Goal: Information Seeking & Learning: Learn about a topic

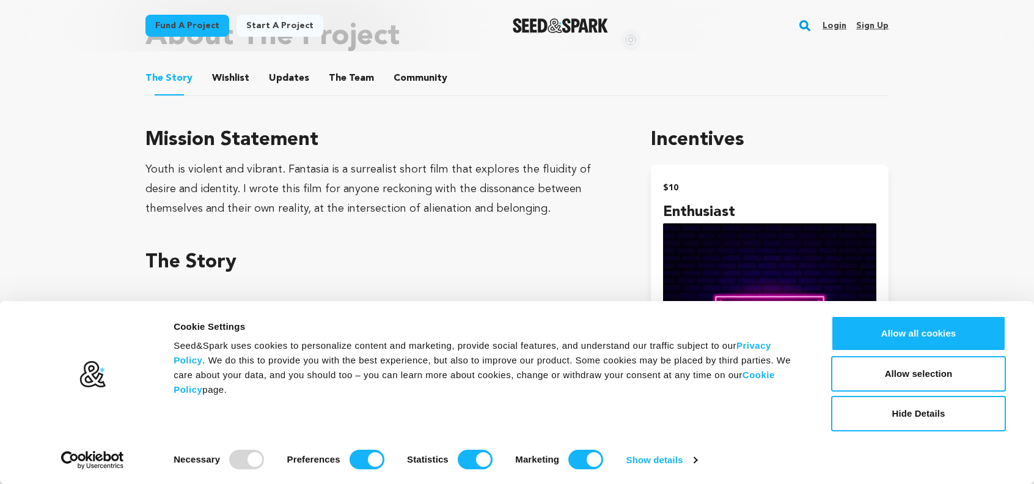
scroll to position [550, 0]
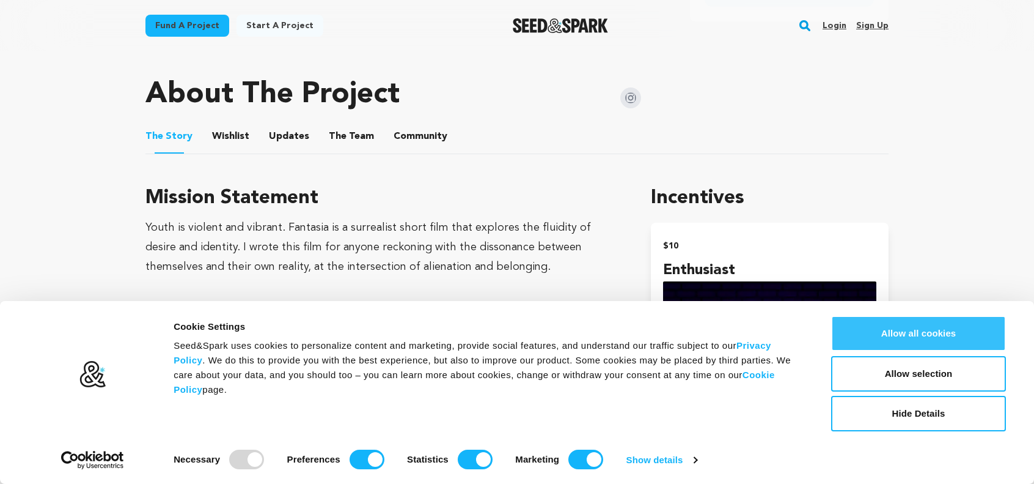
click at [900, 326] on button "Allow all cookies" at bounding box center [918, 332] width 175 height 35
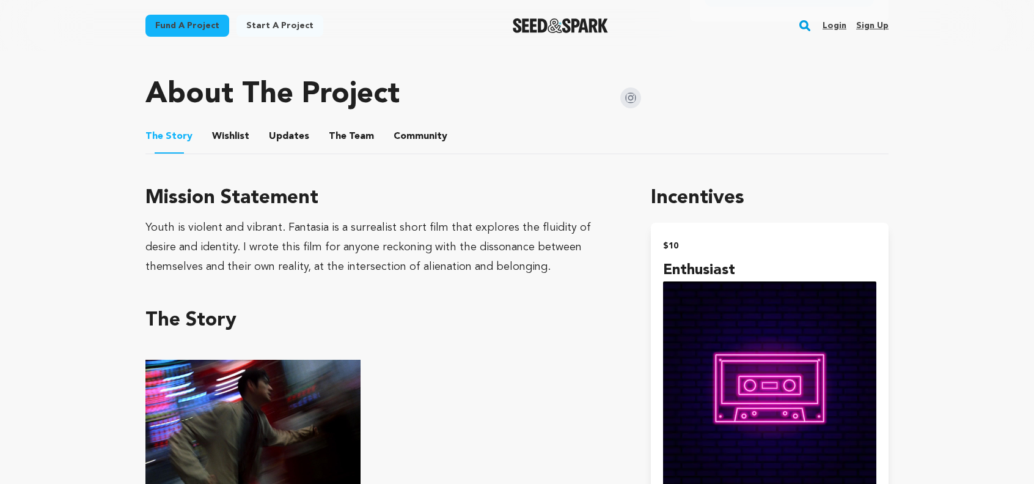
click at [871, 26] on link "Sign up" at bounding box center [872, 26] width 32 height 20
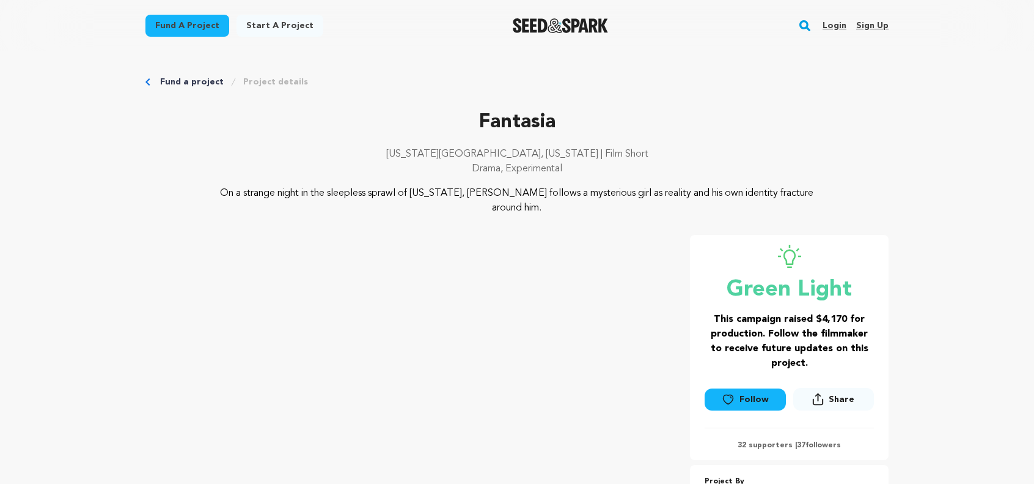
scroll to position [550, 0]
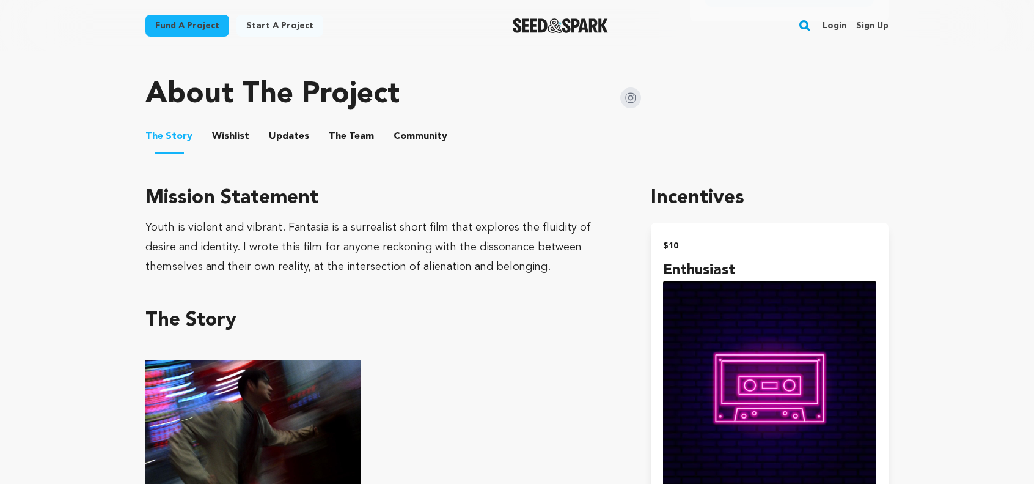
click at [229, 124] on button "Wishlist" at bounding box center [230, 138] width 29 height 29
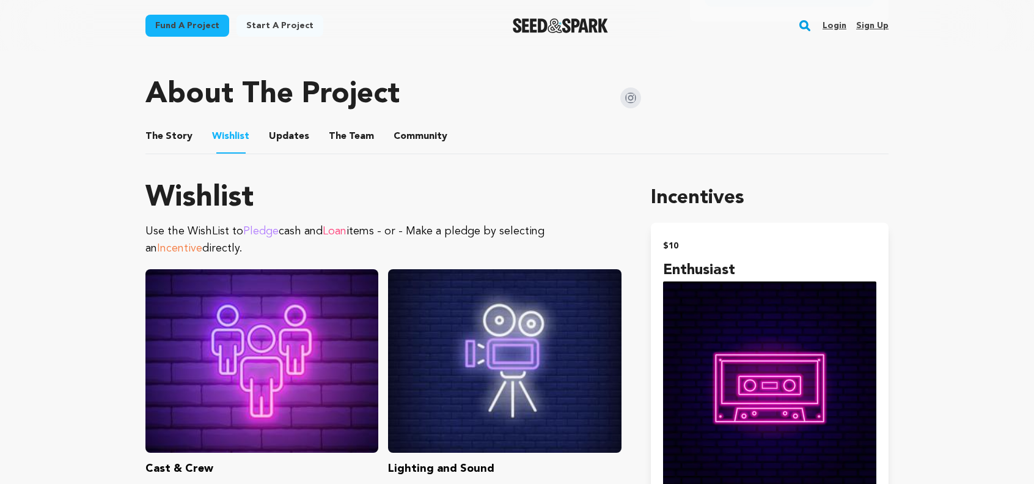
click at [285, 124] on button "Updates" at bounding box center [288, 138] width 29 height 29
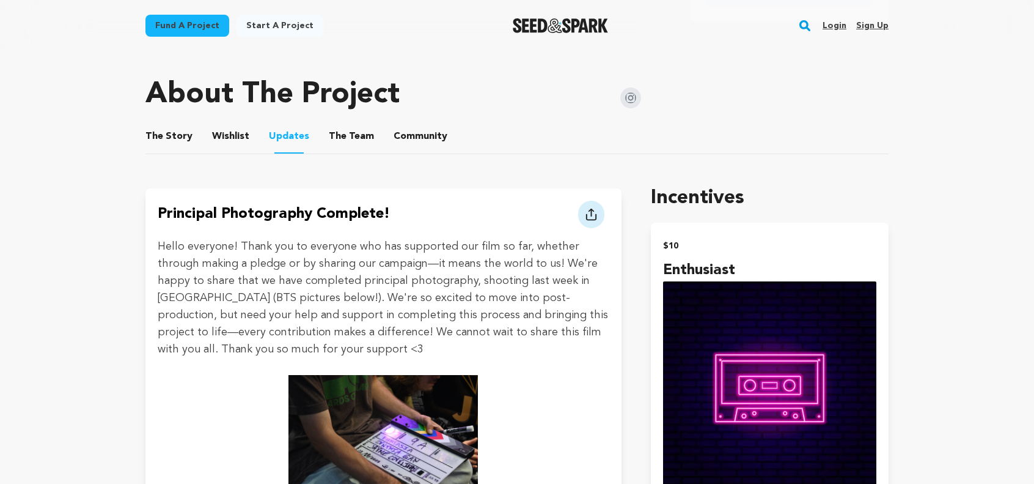
click at [357, 124] on button "The Team" at bounding box center [351, 138] width 29 height 29
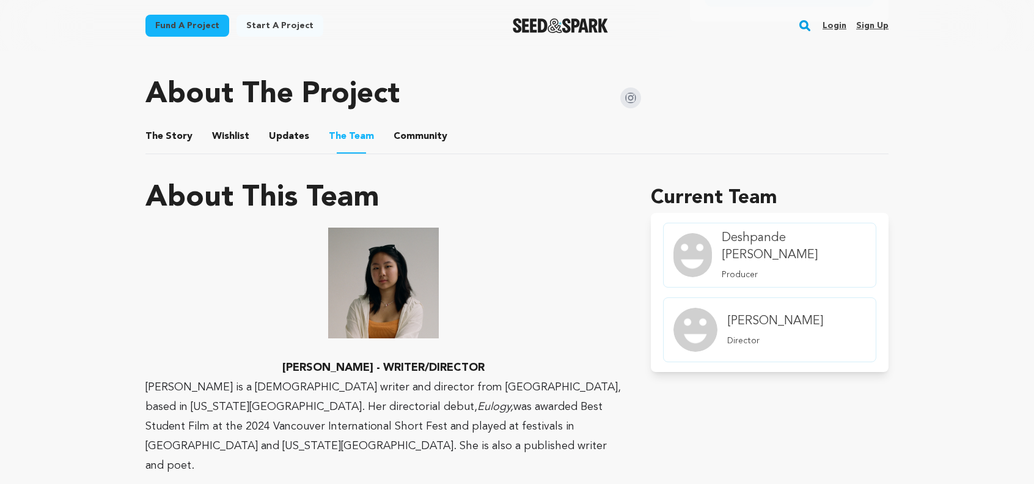
click at [433, 119] on li "Community Community" at bounding box center [421, 136] width 54 height 34
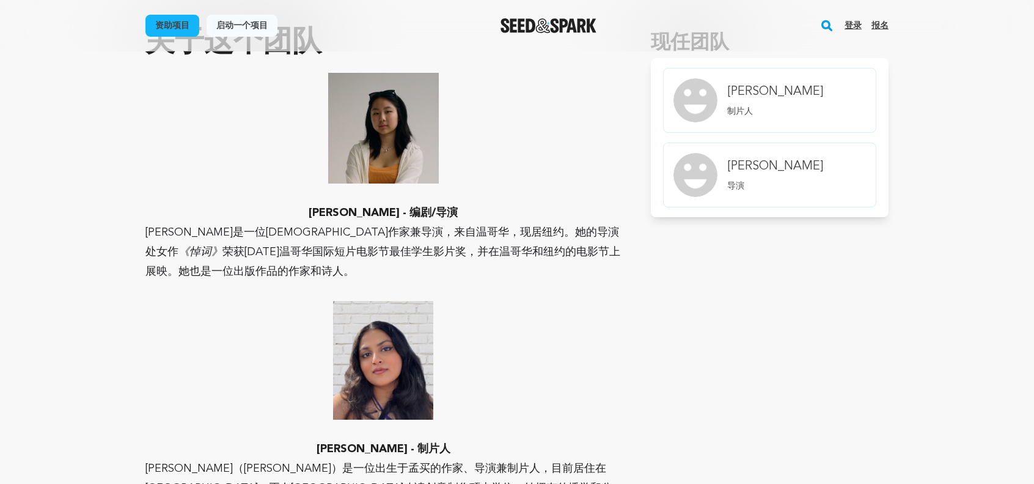
scroll to position [474, 0]
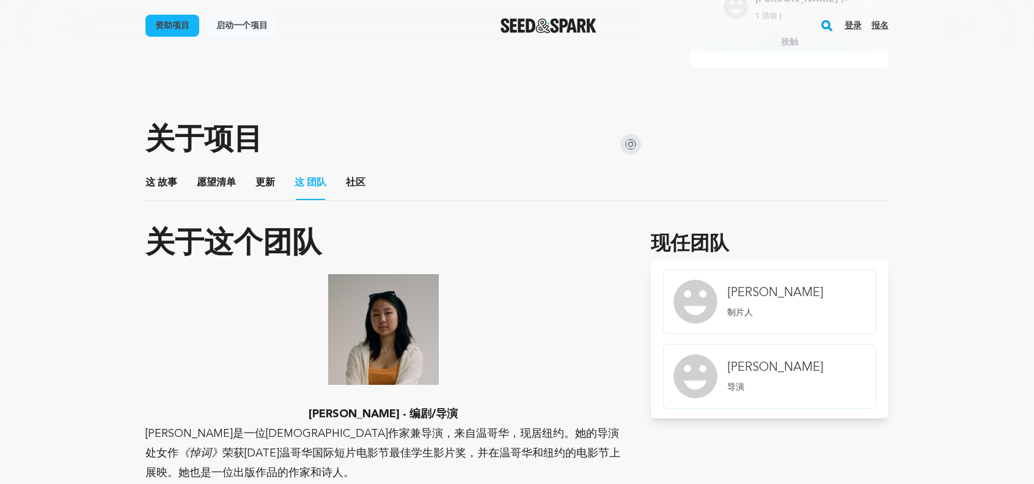
click at [174, 177] on button "故事" at bounding box center [161, 185] width 29 height 29
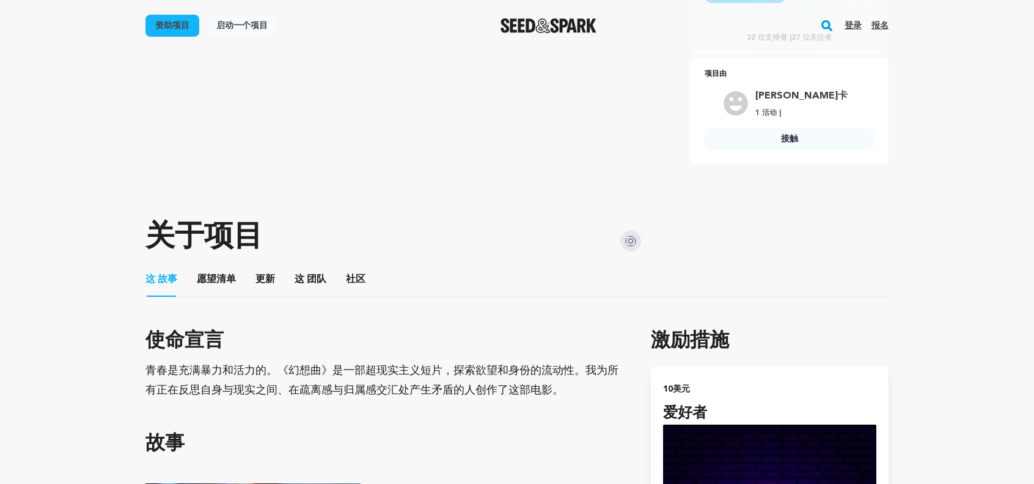
scroll to position [136, 0]
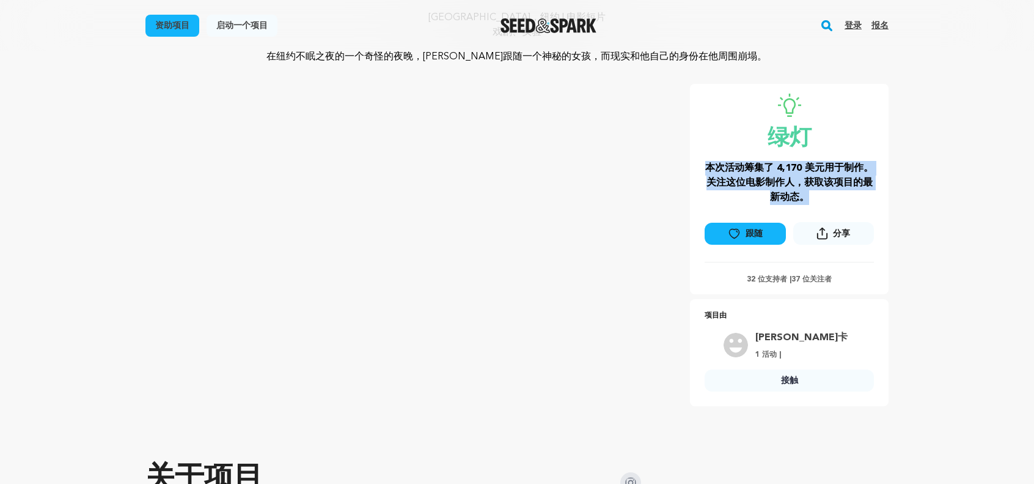
drag, startPoint x: 698, startPoint y: 166, endPoint x: 875, endPoint y: 201, distance: 180.7
click at [875, 201] on div "绿灯 本次活动筹集了 4,170 美元用于制作。关注这位电影制作人，获取该项目的最新动态。 跟随 分享" at bounding box center [789, 189] width 199 height 210
drag, startPoint x: 763, startPoint y: 181, endPoint x: 831, endPoint y: 180, distance: 68.5
click at [831, 180] on font "本次活动筹集了 4,170 美元用于制作。关注这位电影制作人，获取该项目的最新动态。" at bounding box center [789, 182] width 168 height 39
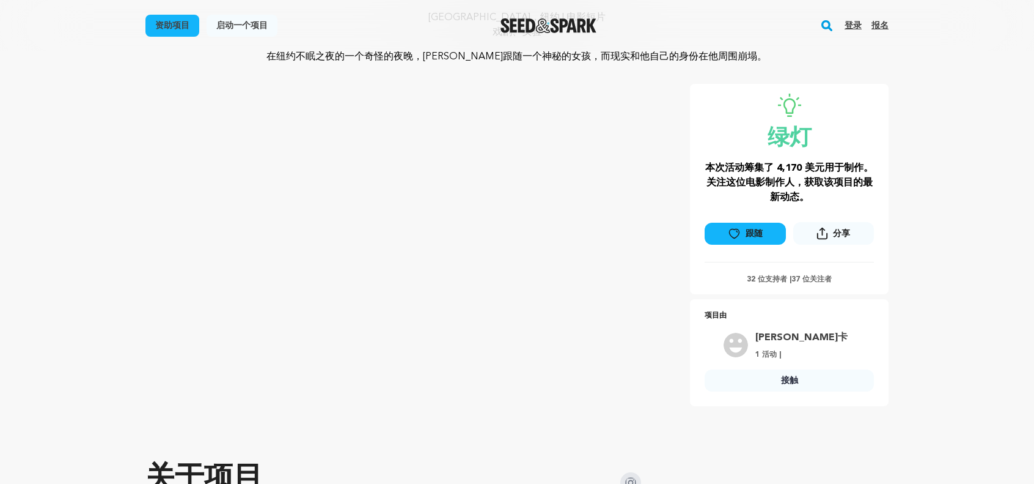
click at [837, 169] on font "本次活动筹集了 4,170 美元用于制作。关注这位电影制作人，获取该项目的最新动态。" at bounding box center [789, 182] width 168 height 39
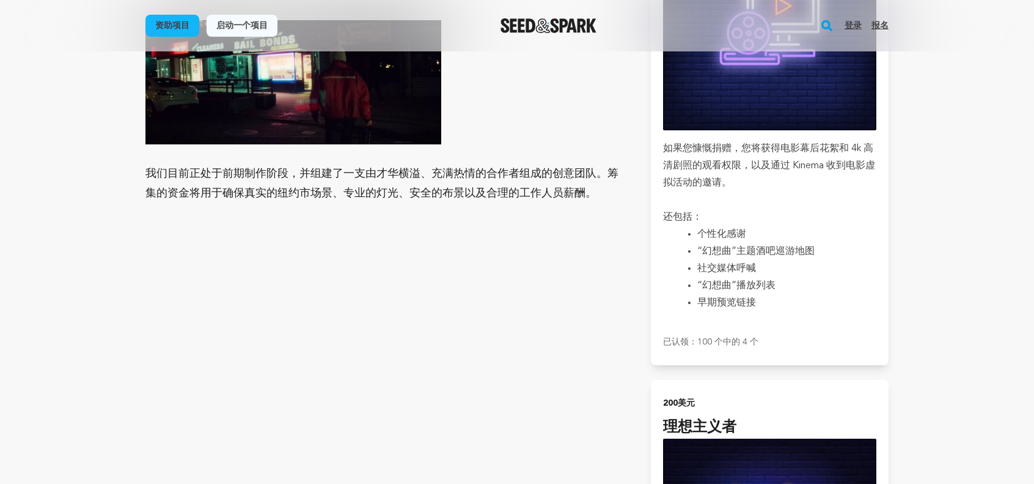
scroll to position [2154, 0]
